Goal: Go to known website: Access a specific website the user already knows

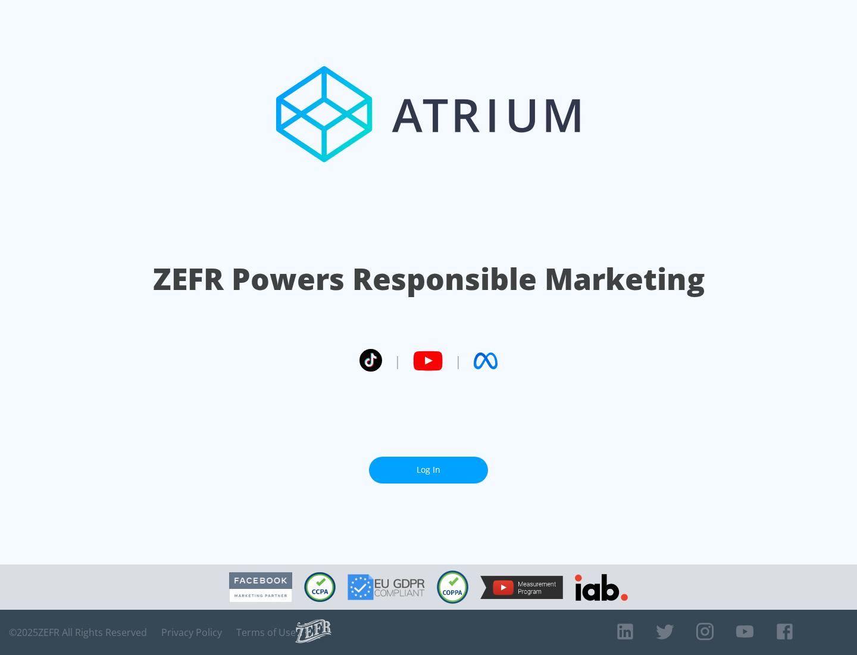
click at [428, 465] on link "Log In" at bounding box center [428, 469] width 119 height 27
